Goal: Complete application form: Complete application form

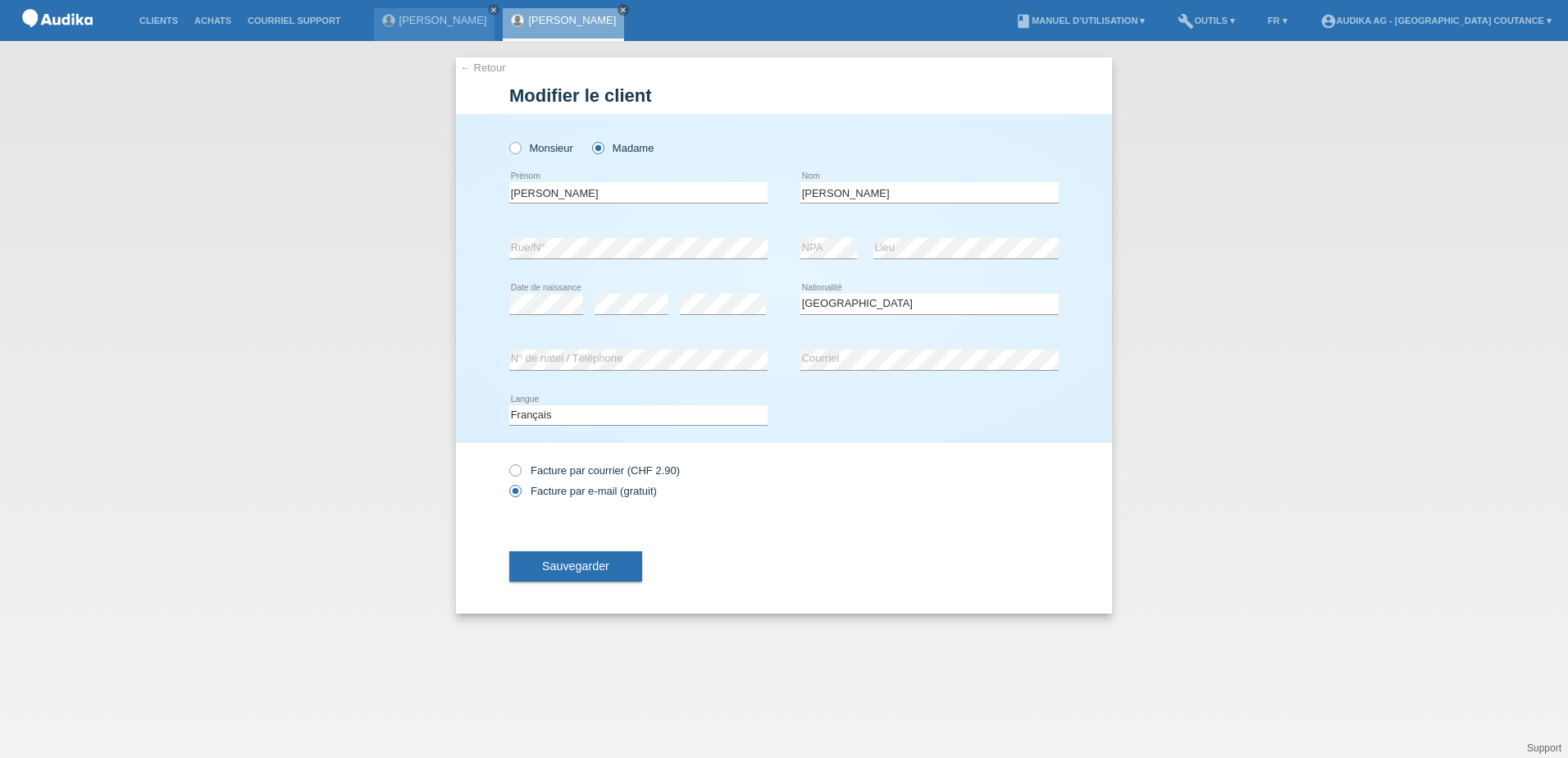
select select "CH"
click at [82, 9] on img at bounding box center [57, 21] width 82 height 42
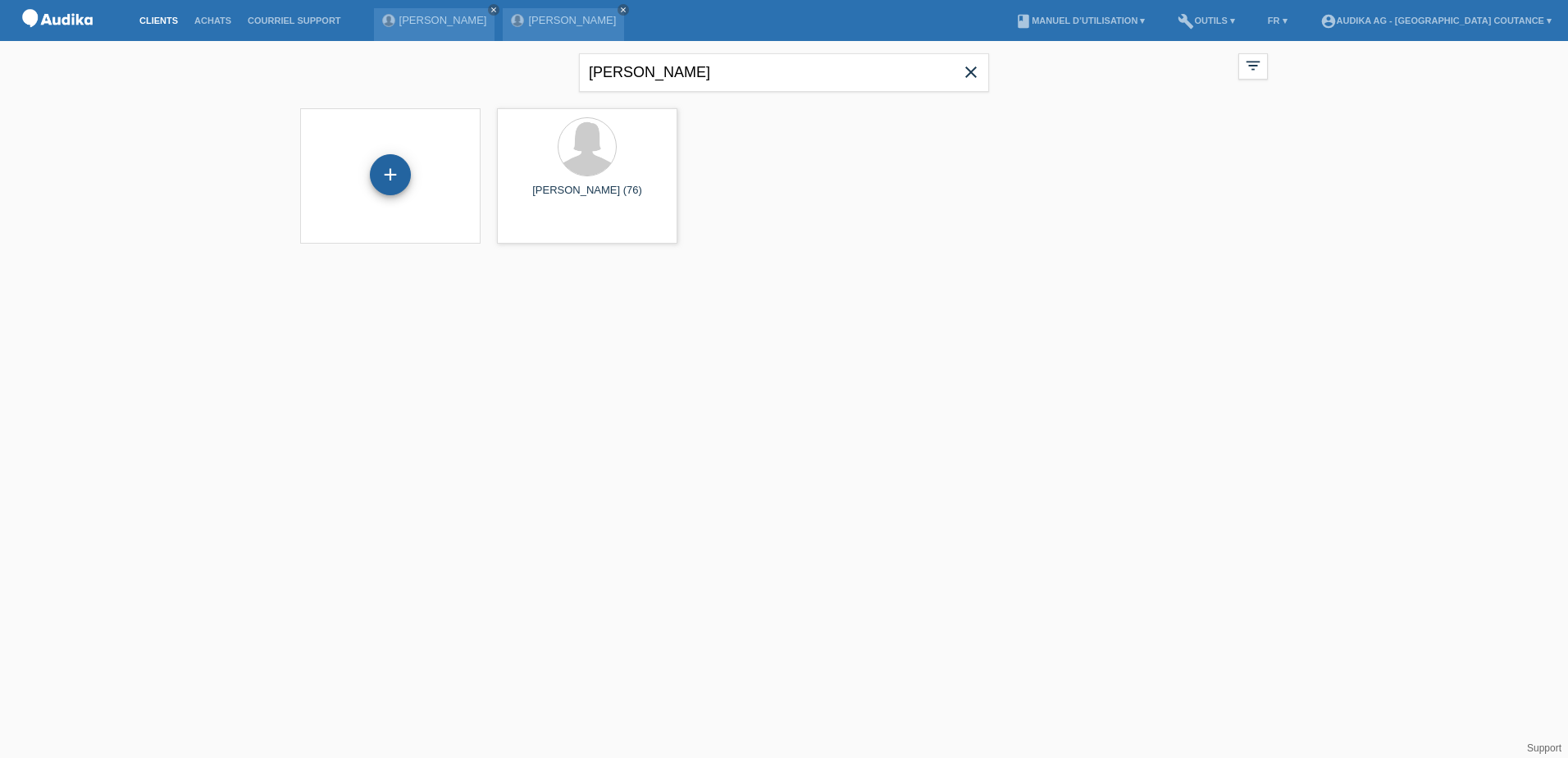
click at [384, 169] on div "+" at bounding box center [391, 175] width 41 height 41
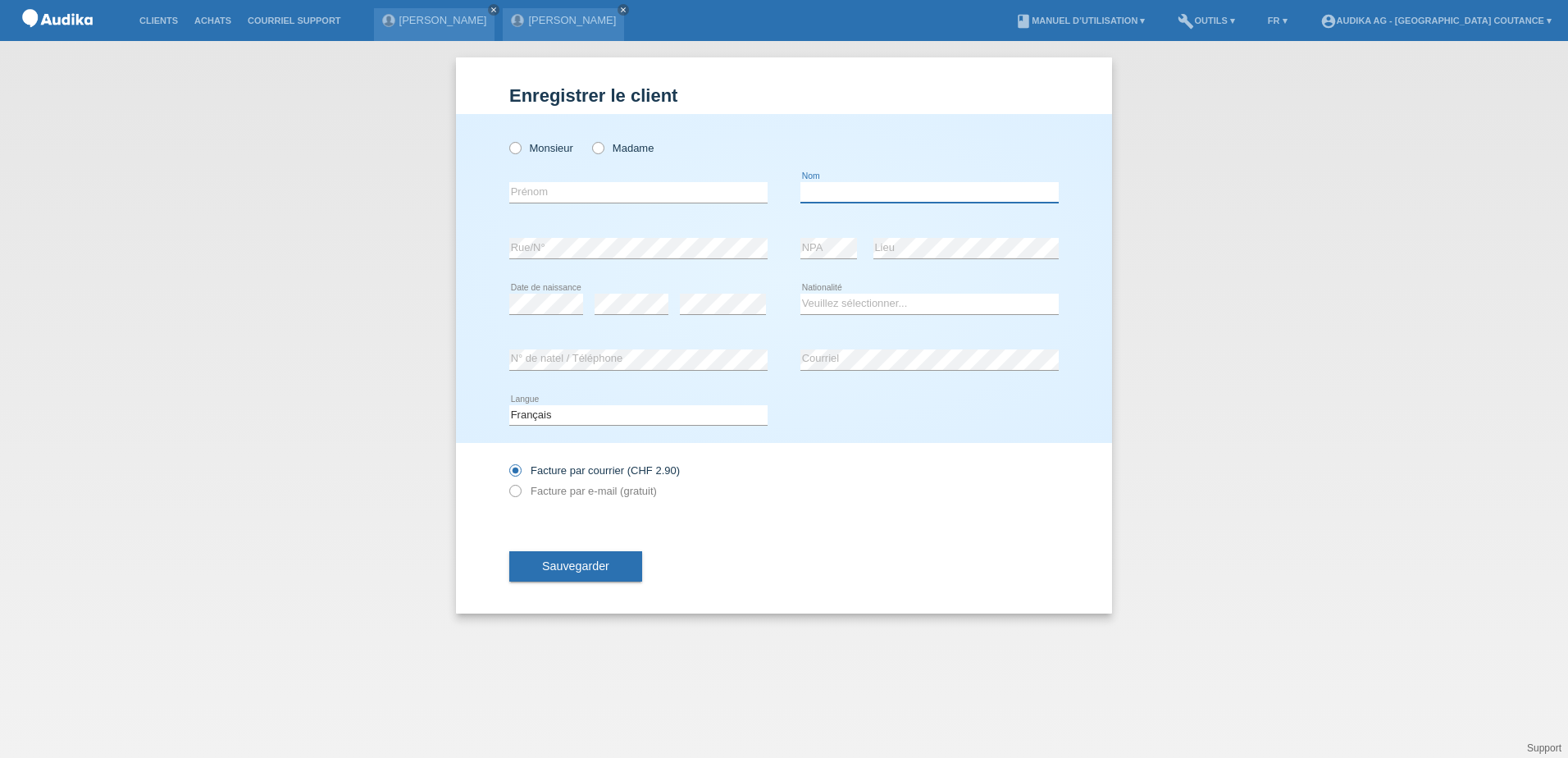
paste input "Ramadani"
type input "Ramadani"
paste input "Ismete"
type input "Ismete"
click at [590, 140] on div "Monsieur Madame" at bounding box center [639, 147] width 258 height 34
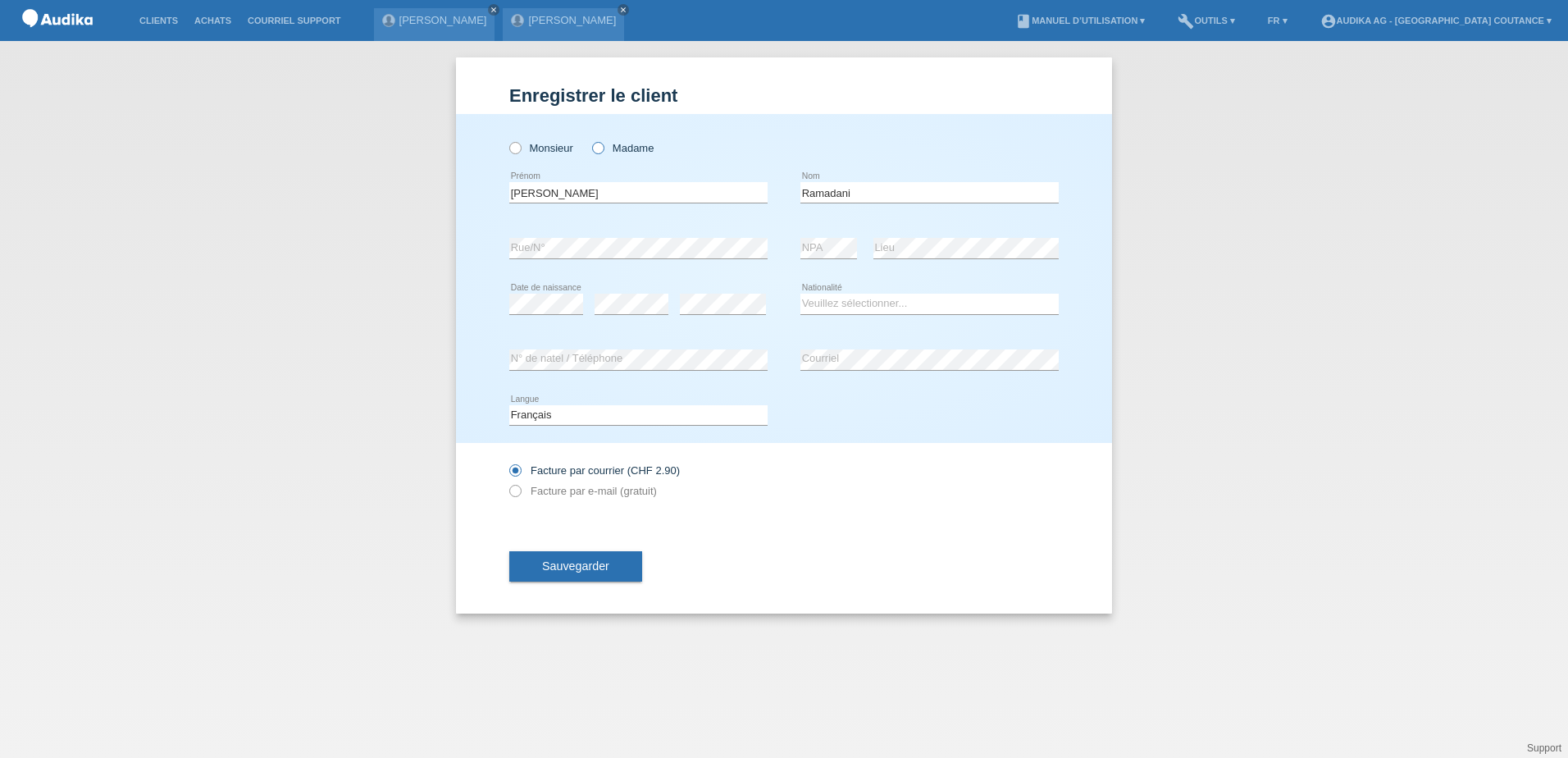
click at [590, 140] on icon at bounding box center [590, 140] width 0 height 0
click at [602, 147] on input "Madame" at bounding box center [598, 147] width 10 height 10
radio input "true"
click at [485, 307] on div "Monsieur Madame Ismete error Prénom" at bounding box center [784, 278] width 656 height 329
click at [863, 306] on select "Veuillez sélectionner... Suisse Allemagne Autriche Liechtenstein ------------ A…" at bounding box center [930, 303] width 258 height 20
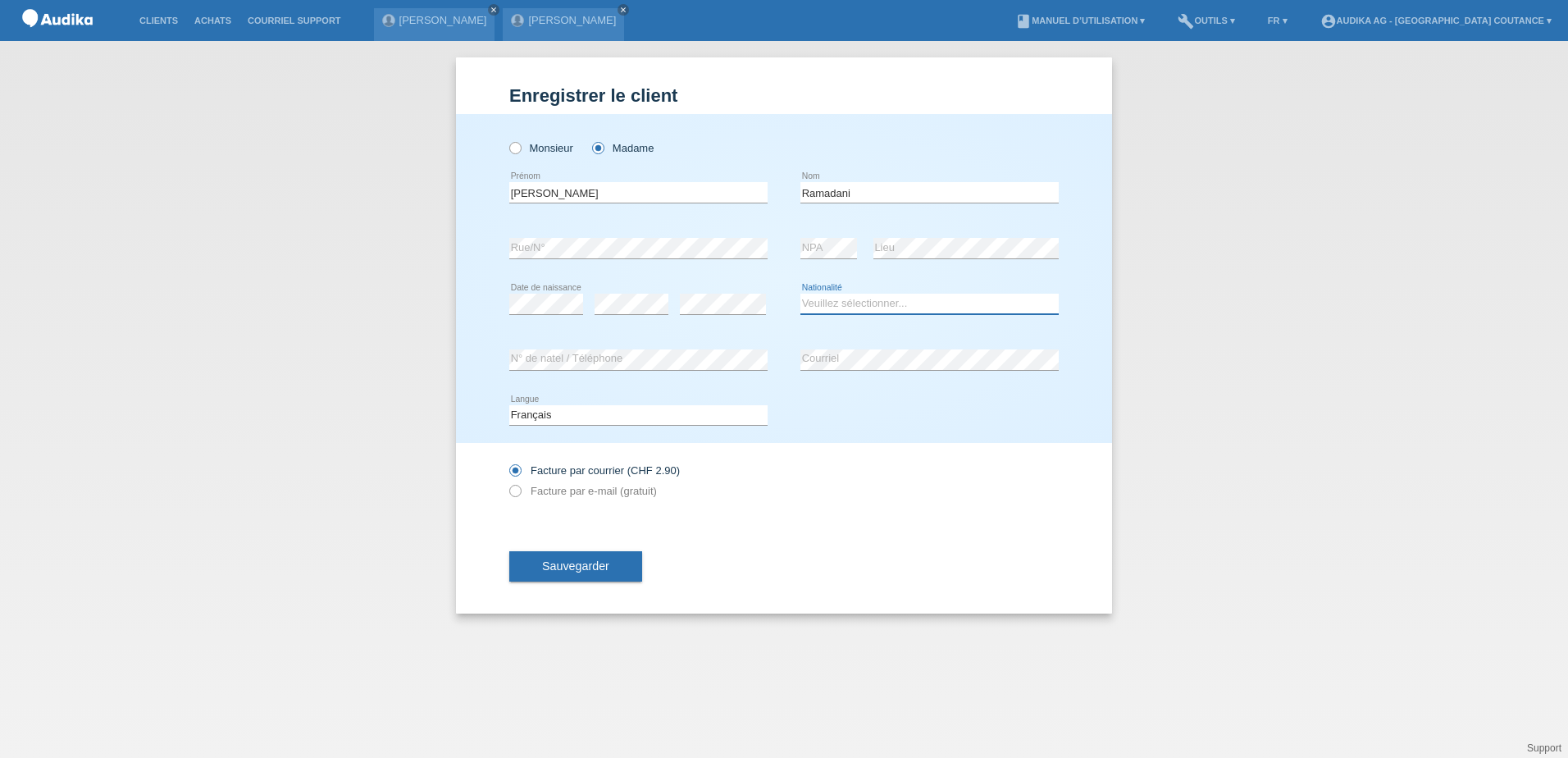
click at [839, 306] on select "Veuillez sélectionner... Suisse Allemagne Autriche Liechtenstein ------------ A…" at bounding box center [930, 303] width 258 height 20
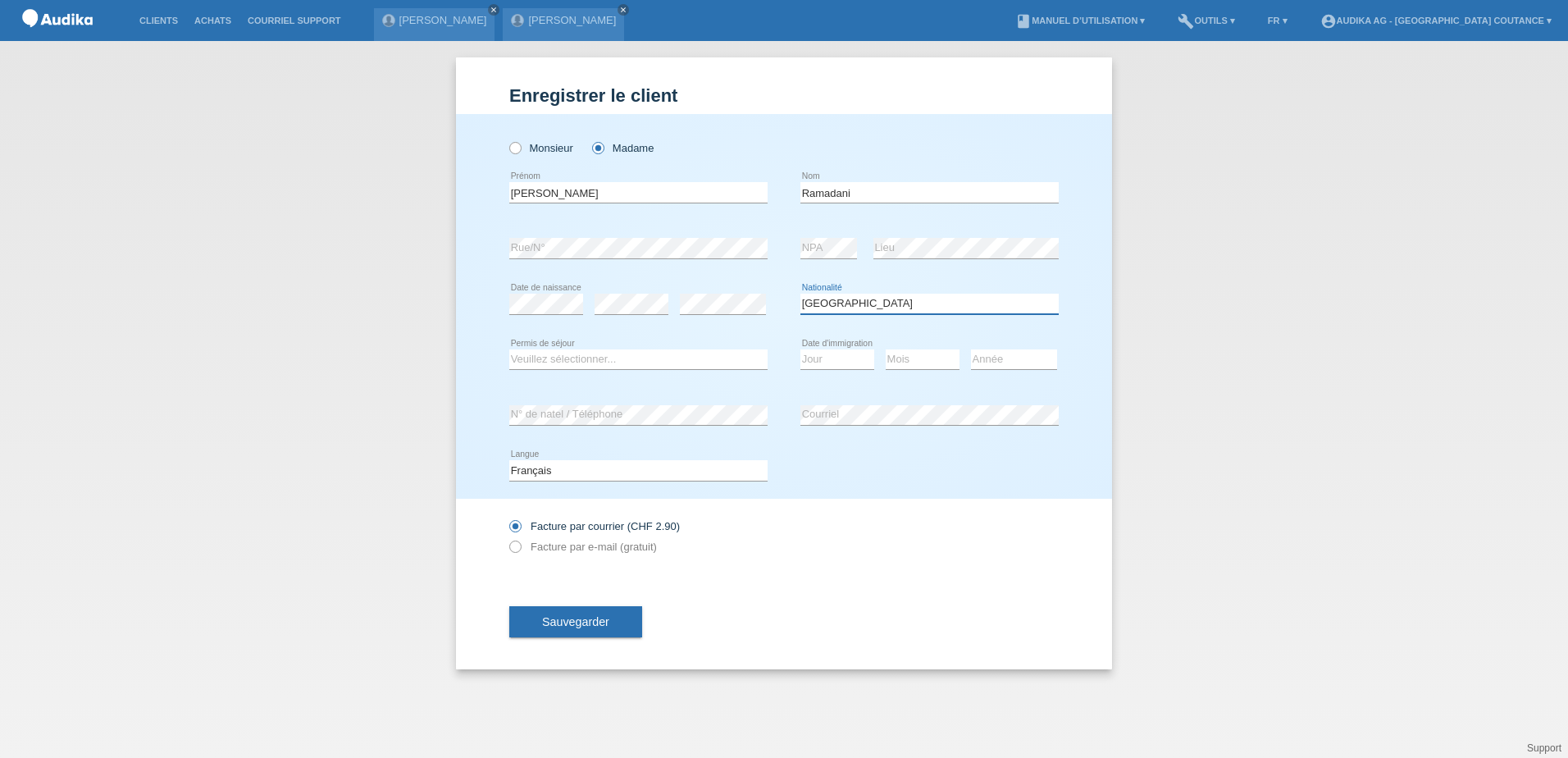
click at [932, 301] on select "Veuillez sélectionner... Suisse Allemagne Autriche Liechtenstein ------------ A…" at bounding box center [930, 303] width 258 height 20
click at [971, 289] on div "Veuillez sélectionner... Suisse Allemagne Autriche Liechtenstein ------------ A…" at bounding box center [930, 304] width 258 height 56
click at [942, 301] on select "Veuillez sélectionner... Suisse Allemagne Autriche Liechtenstein ------------ A…" at bounding box center [930, 303] width 258 height 20
select select "XK"
click at [801, 294] on select "Veuillez sélectionner... Suisse Allemagne Autriche Liechtenstein ------------ A…" at bounding box center [930, 303] width 258 height 20
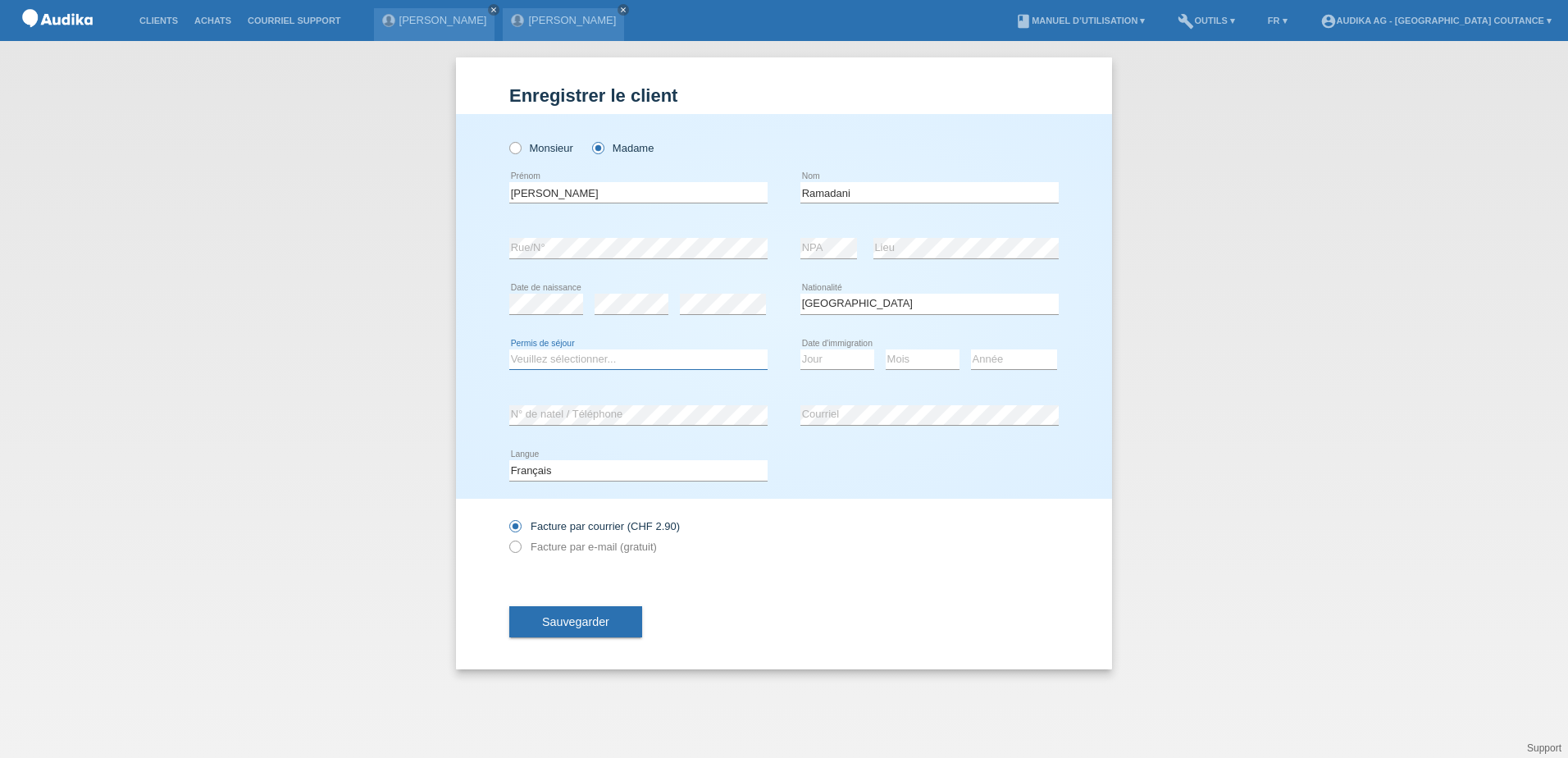
click at [581, 367] on select "Veuillez sélectionner... C B B - Statut de réfugié Autre" at bounding box center [639, 359] width 258 height 20
select select "C"
click at [510, 350] on select "Veuillez sélectionner... C B B - Statut de réfugié Autre" at bounding box center [639, 359] width 258 height 20
click at [840, 358] on select "Jour 01 02 03 04 05 06 07 08 09 10 11" at bounding box center [838, 359] width 74 height 20
select select "24"
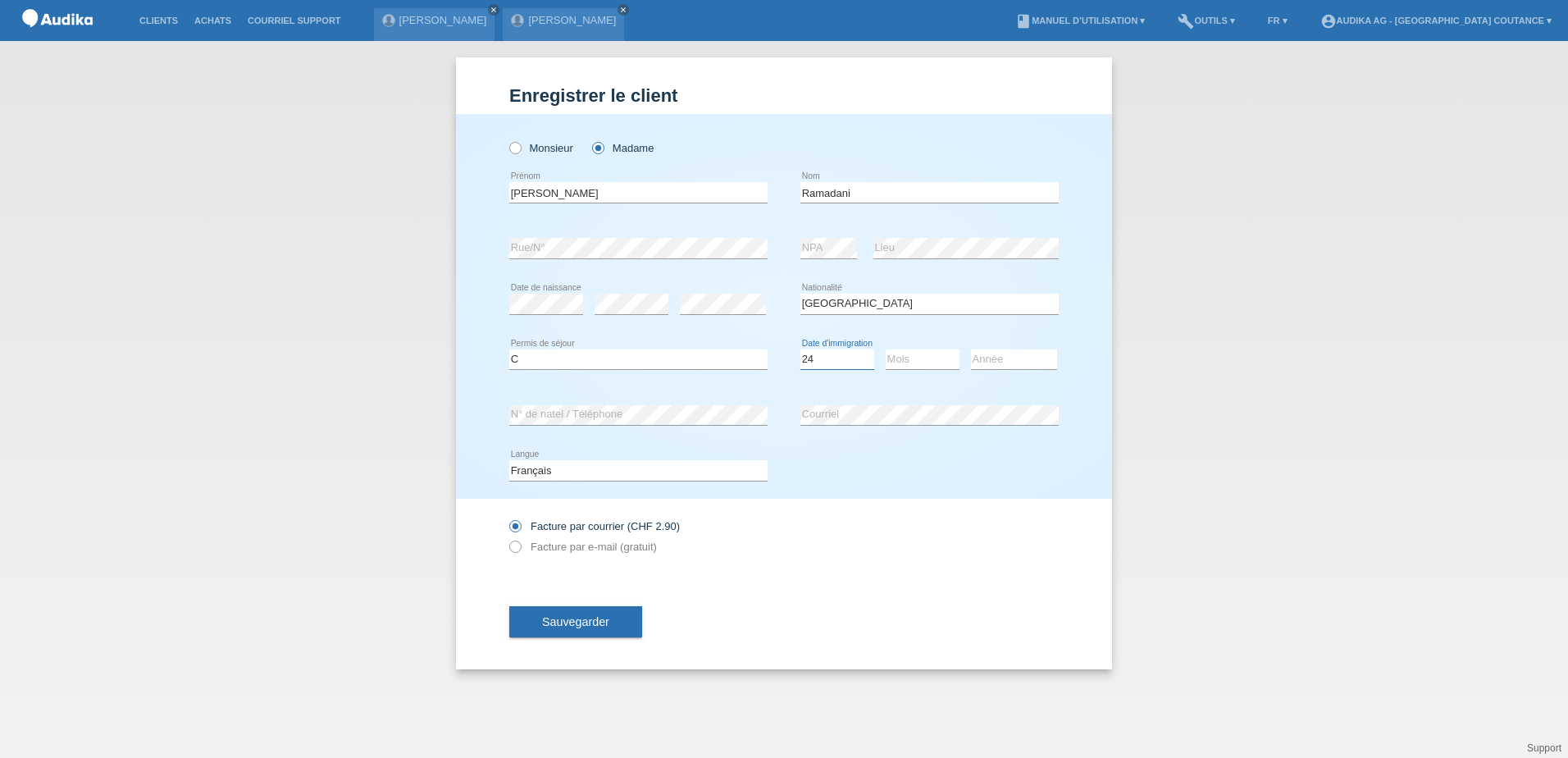
click at [801, 350] on select "Jour 01 02 03 04 05 06 07 08 09 10 11" at bounding box center [838, 359] width 74 height 20
click at [898, 357] on select "Mois 01 02 03 04 05 06 07 08 09 10 11" at bounding box center [923, 359] width 74 height 20
select select "03"
click at [886, 350] on select "Mois 01 02 03 04 05 06 07 08 09 10 11" at bounding box center [923, 359] width 74 height 20
click at [988, 361] on select "Année 2025 2024 2023 2022 2021 2020 2019 2018 2017 2016 2015 2014 2013 2012 201…" at bounding box center [1014, 359] width 86 height 20
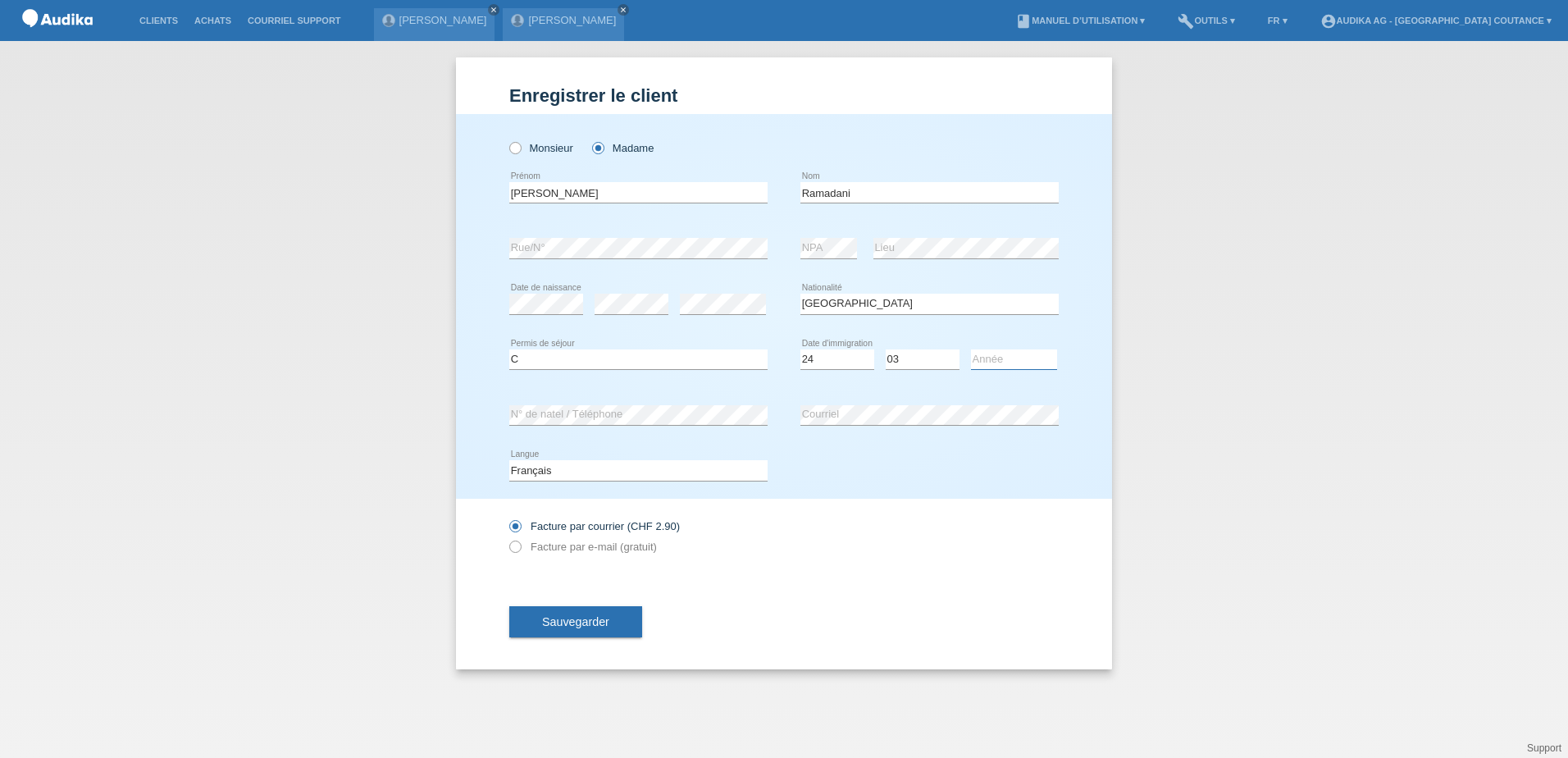
select select "1991"
click at [971, 350] on select "Année 2025 2024 2023 2022 2021 2020 2019 2018 2017 2016 2015 2014 2013 2012 201…" at bounding box center [1014, 359] width 86 height 20
click at [598, 617] on span "Sauvegarder" at bounding box center [576, 621] width 67 height 13
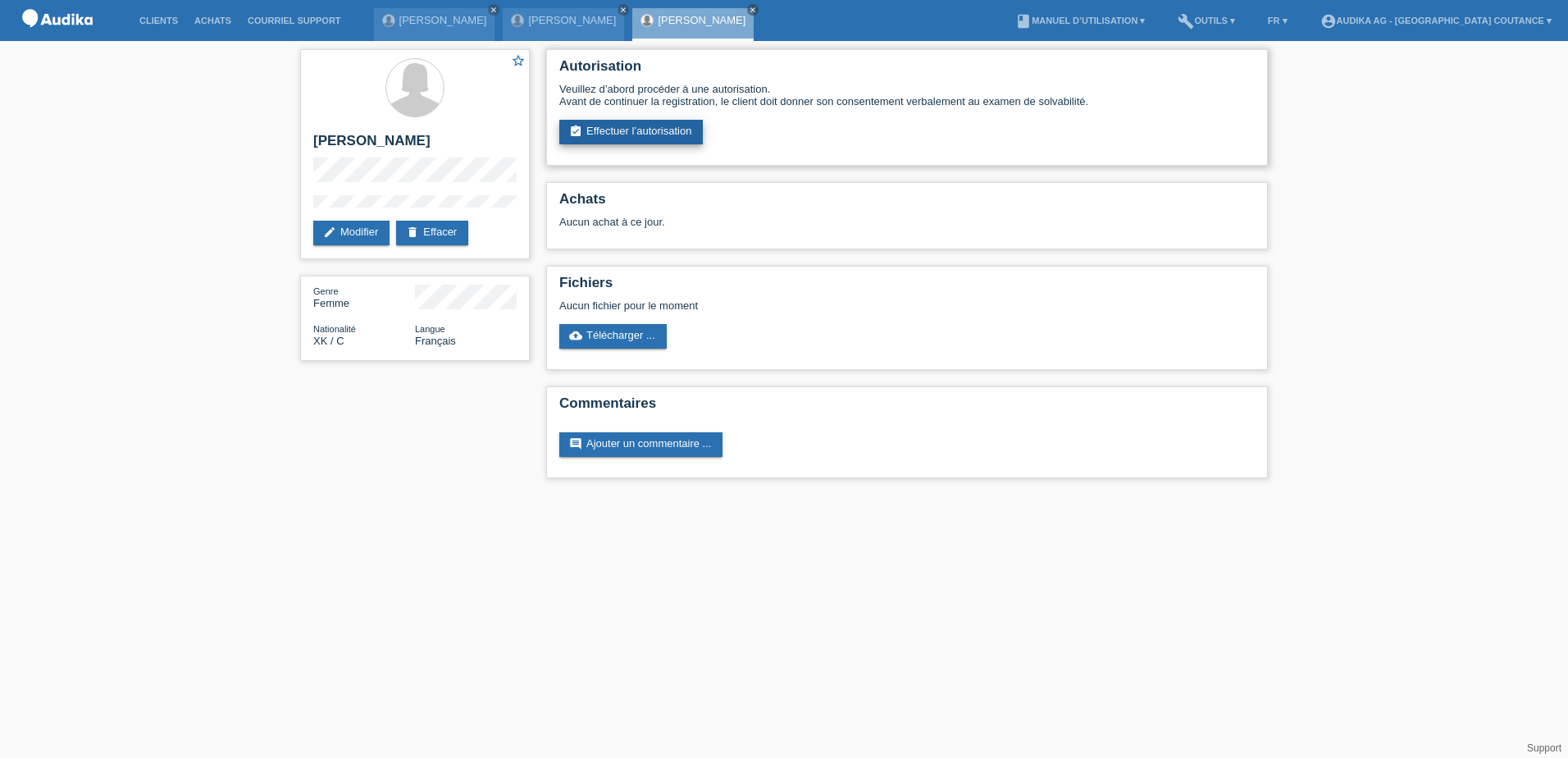
click at [657, 134] on link "assignment_turned_in Effectuer l’autorisation" at bounding box center [631, 132] width 144 height 25
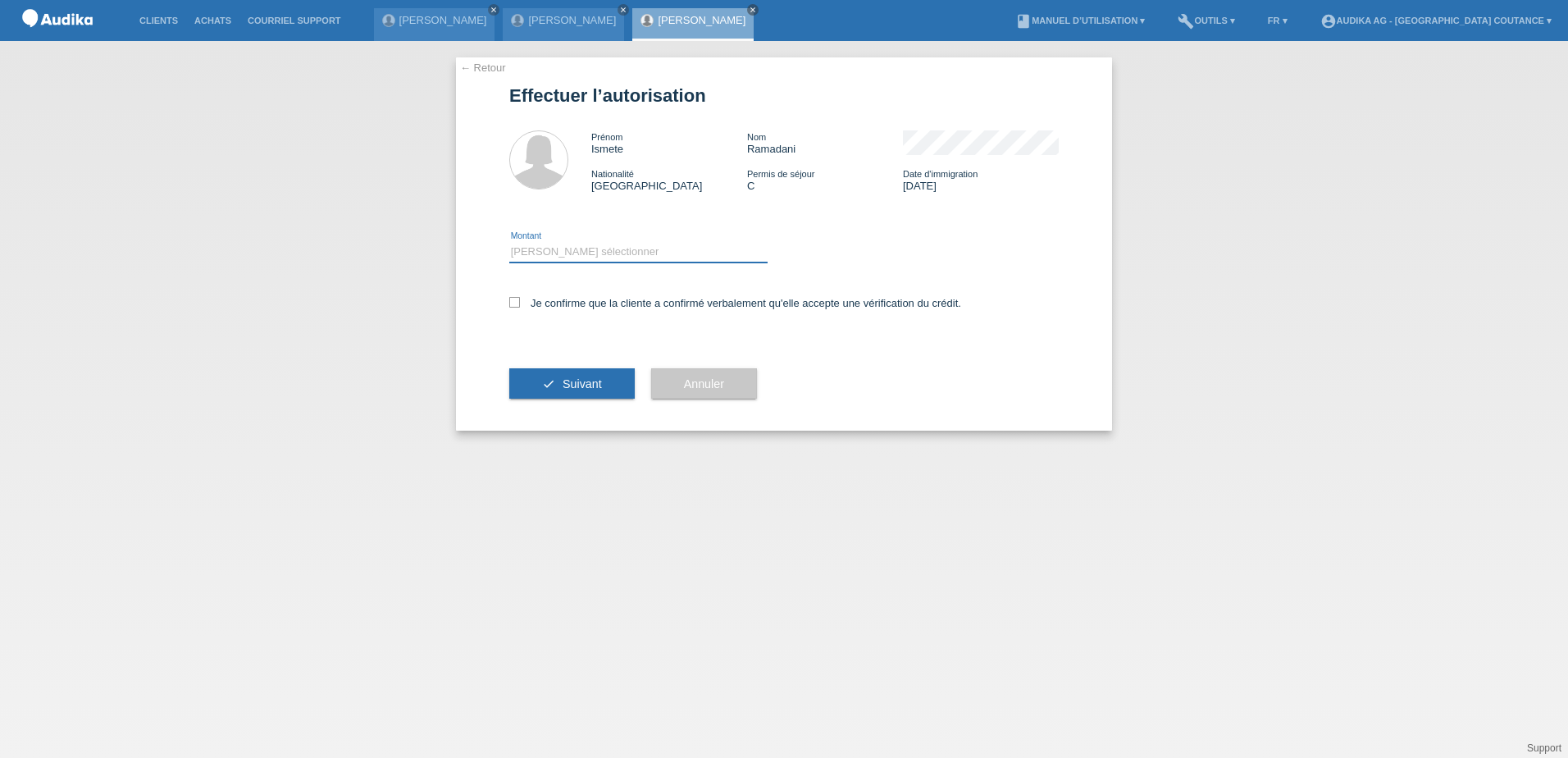
drag, startPoint x: 584, startPoint y: 252, endPoint x: 584, endPoint y: 264, distance: 12.0
click at [584, 252] on select "Veuillez sélectionner CHF 1.00 - CHF 499.00 CHF 500.00 - CHF 1'999.00 CHF 2'000…" at bounding box center [639, 252] width 258 height 20
select select "3"
click at [510, 242] on select "Veuillez sélectionner CHF 1.00 - CHF 499.00 CHF 500.00 - CHF 1'999.00 CHF 2'000…" at bounding box center [639, 252] width 258 height 20
click at [521, 304] on label "Je confirme que la cliente a confirmé verbalement qu'elle accepte une vérificat…" at bounding box center [735, 303] width 452 height 12
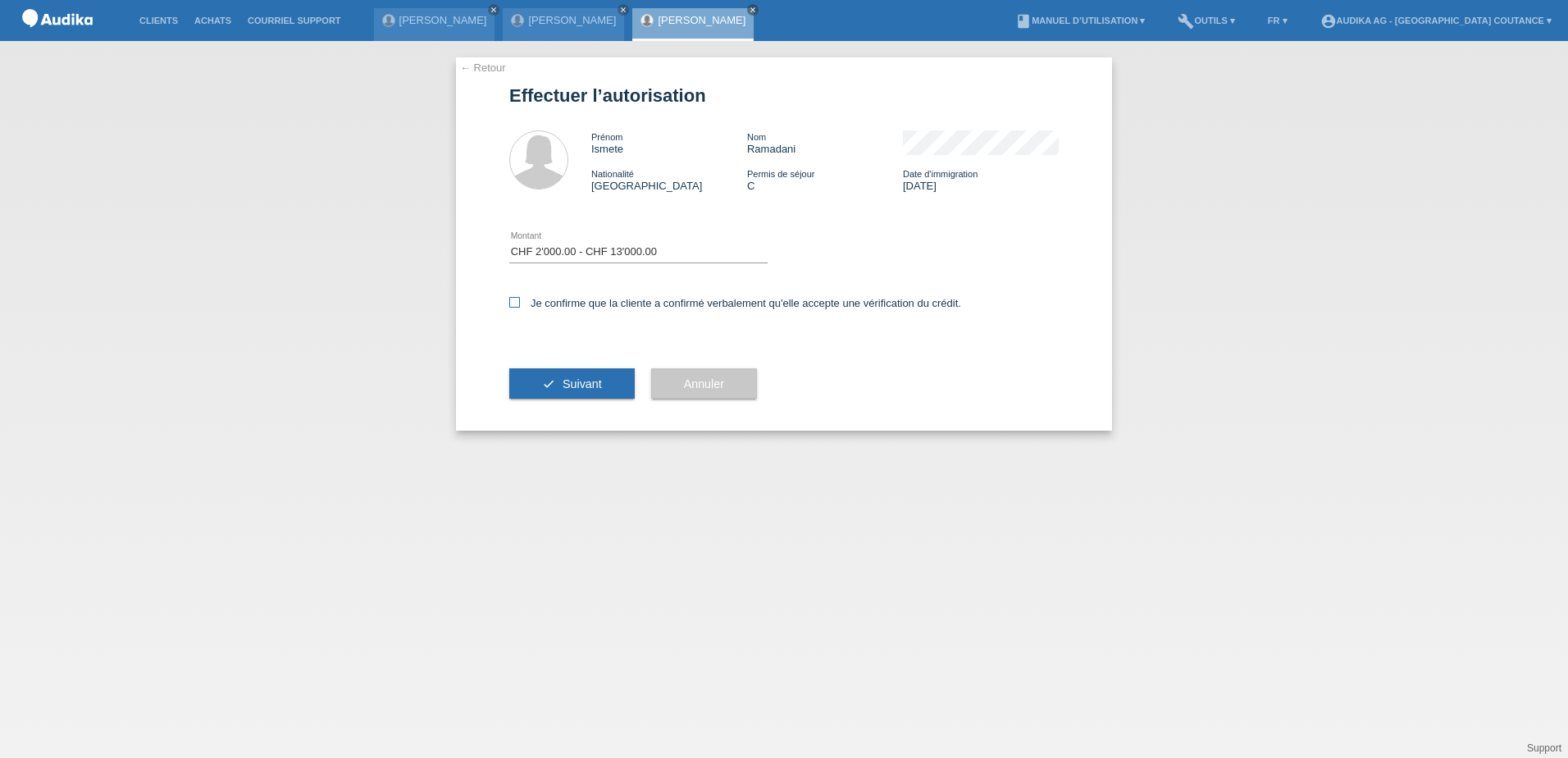
click at [520, 304] on input "Je confirme que la cliente a confirmé verbalement qu'elle accepte une vérificat…" at bounding box center [515, 302] width 10 height 10
checkbox input "true"
click at [568, 388] on span "Suivant" at bounding box center [582, 383] width 40 height 13
